Goal: Use online tool/utility: Utilize a website feature to perform a specific function

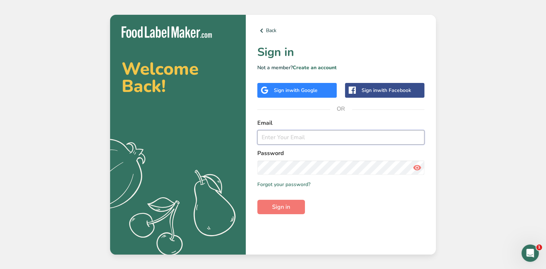
click at [267, 138] on input "email" at bounding box center [340, 137] width 167 height 14
paste input "[PERSON_NAME][EMAIL_ADDRESS][DOMAIN_NAME]"
type input "[PERSON_NAME][EMAIL_ADDRESS][DOMAIN_NAME]"
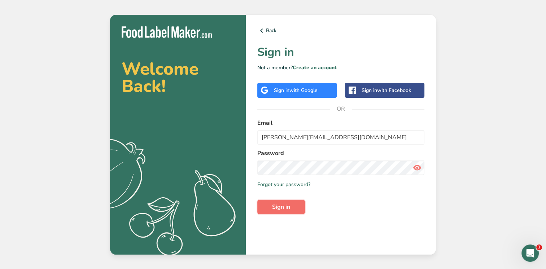
click at [274, 209] on span "Sign in" at bounding box center [281, 207] width 18 height 9
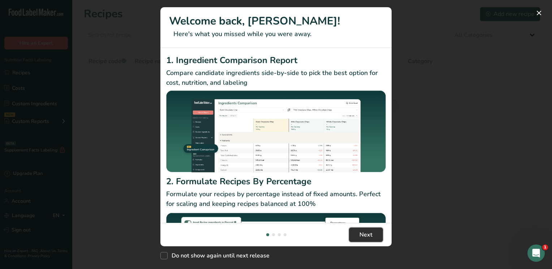
click at [373, 233] on button "Next" at bounding box center [366, 235] width 34 height 14
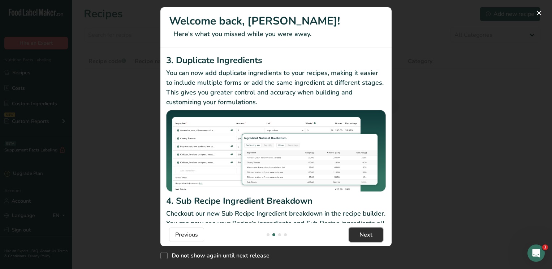
click at [373, 233] on button "Next" at bounding box center [366, 235] width 34 height 14
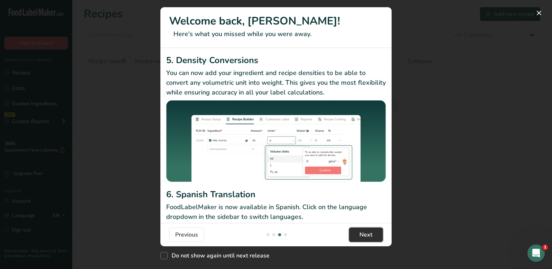
click at [373, 233] on button "Next" at bounding box center [366, 235] width 34 height 14
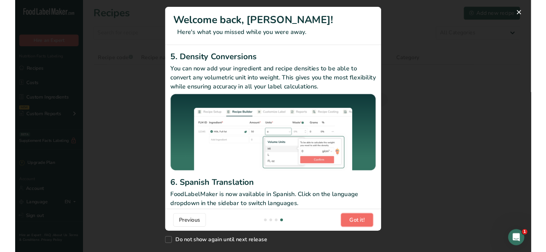
scroll to position [0, 693]
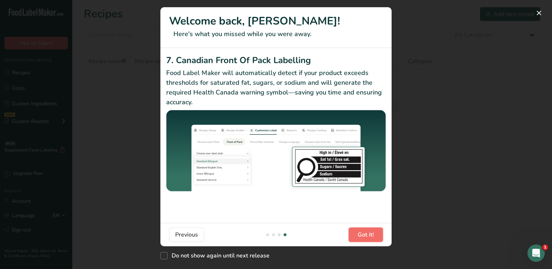
click at [373, 233] on span "Got it!" at bounding box center [365, 235] width 16 height 9
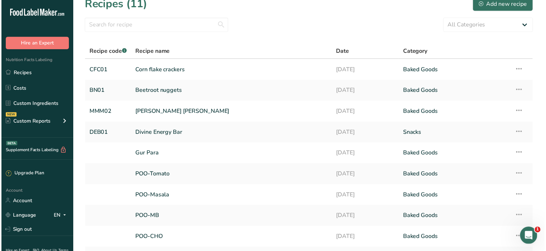
scroll to position [0, 0]
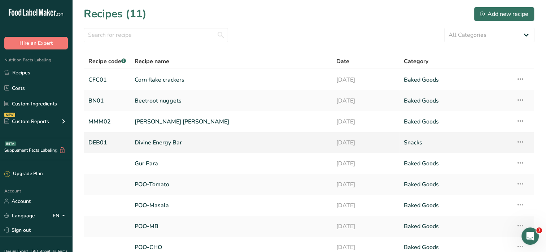
click at [167, 142] on link "Divine Energy Bar" at bounding box center [231, 142] width 193 height 15
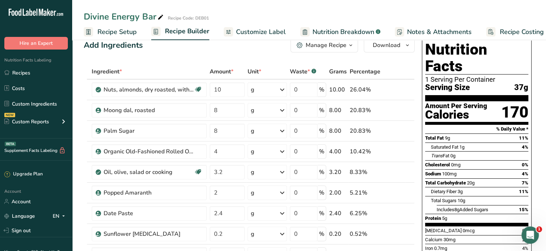
scroll to position [15, 0]
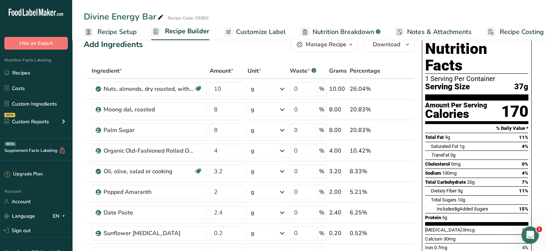
click at [269, 32] on span "Customize Label" at bounding box center [261, 32] width 50 height 10
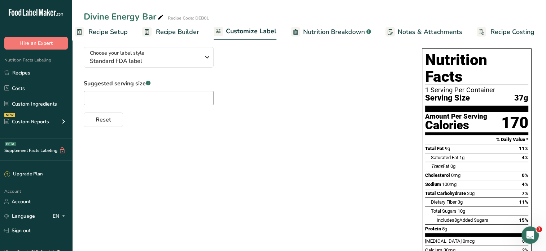
scroll to position [49, 0]
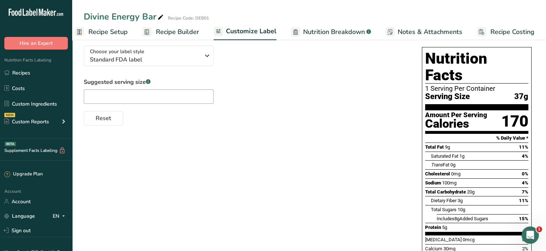
click at [324, 31] on span "Nutrition Breakdown" at bounding box center [334, 32] width 62 height 10
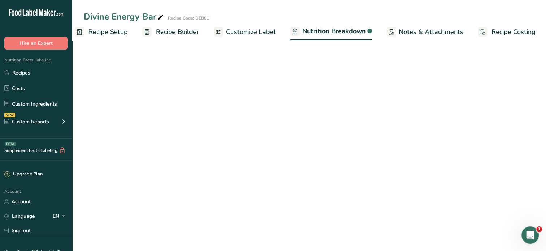
scroll to position [0, 10]
select select "Calories"
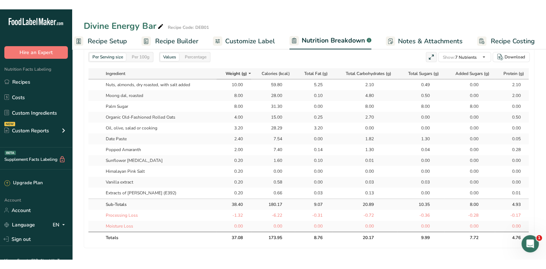
scroll to position [345, 0]
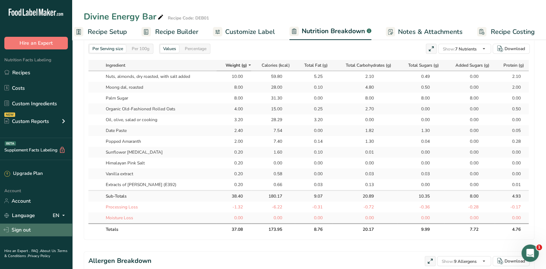
click at [27, 227] on link "Sign out" at bounding box center [36, 230] width 72 height 13
